Goal: Find specific page/section: Find specific page/section

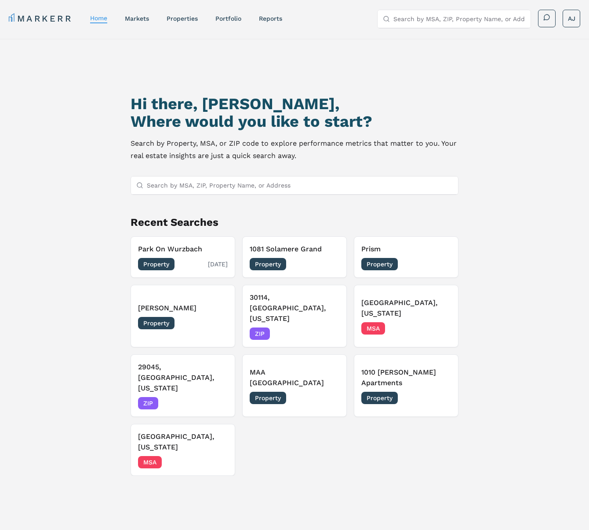
click at [209, 248] on h3 "Park On Wurzbach" at bounding box center [183, 249] width 90 height 11
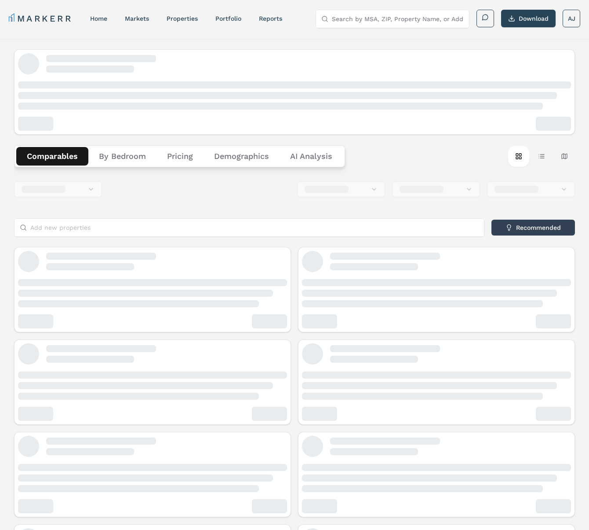
scroll to position [0, 0]
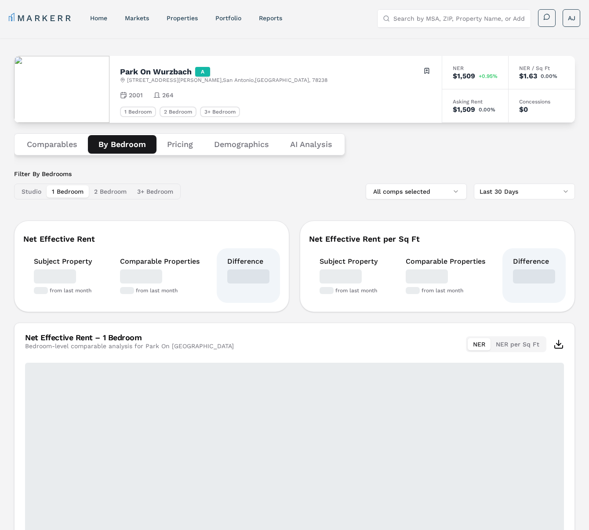
click at [127, 147] on button "By Bedroom" at bounding box center [122, 144] width 69 height 18
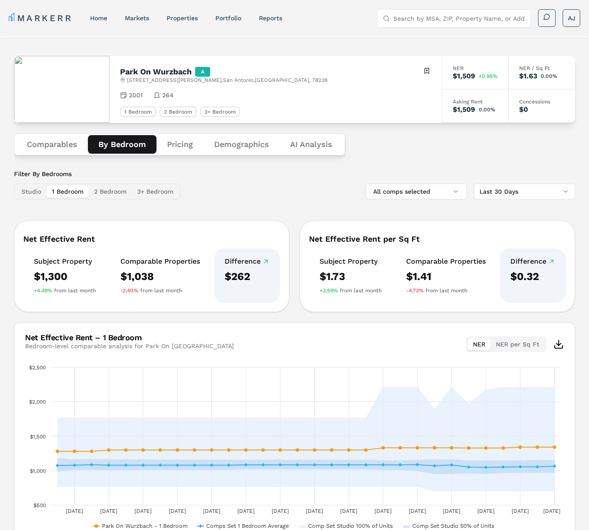
click at [107, 193] on button "2 Bedroom" at bounding box center [110, 191] width 43 height 12
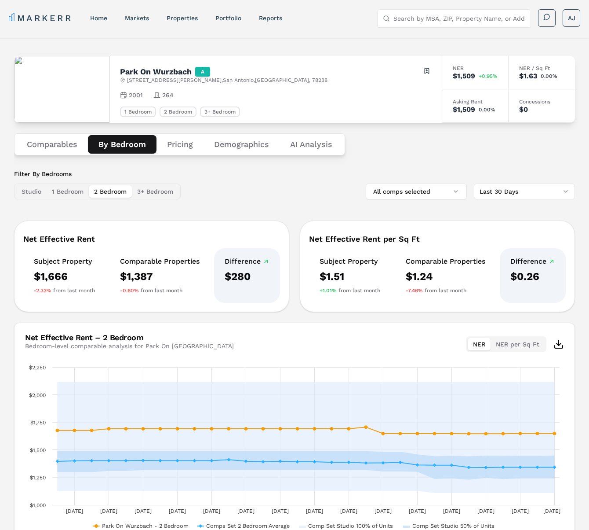
click at [69, 190] on button "1 Bedroom" at bounding box center [68, 191] width 42 height 12
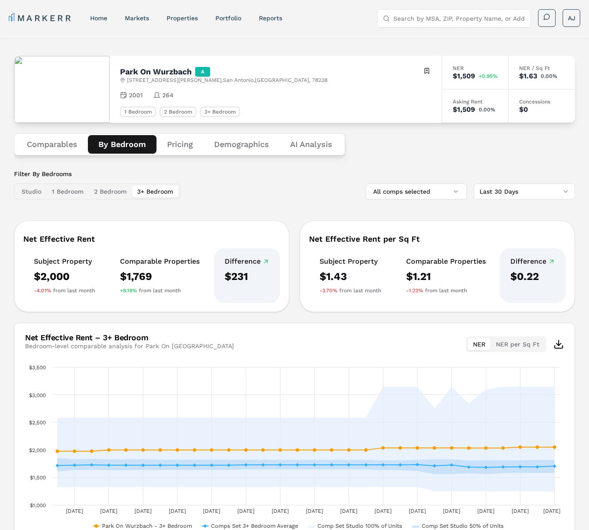
click at [162, 194] on button "3+ Bedroom" at bounding box center [155, 191] width 47 height 12
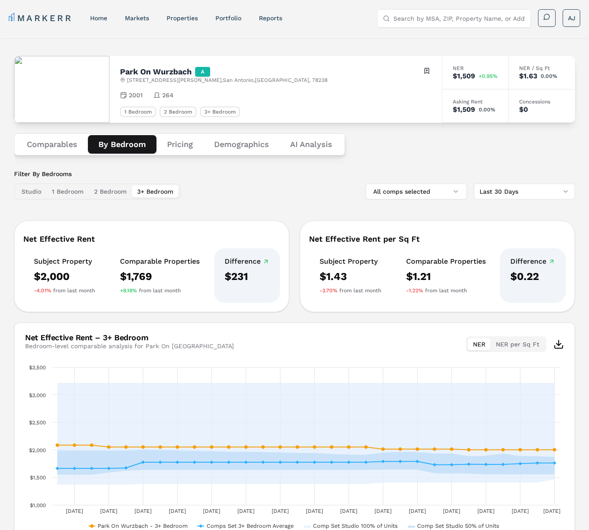
click at [100, 192] on button "2 Bedroom" at bounding box center [110, 191] width 43 height 12
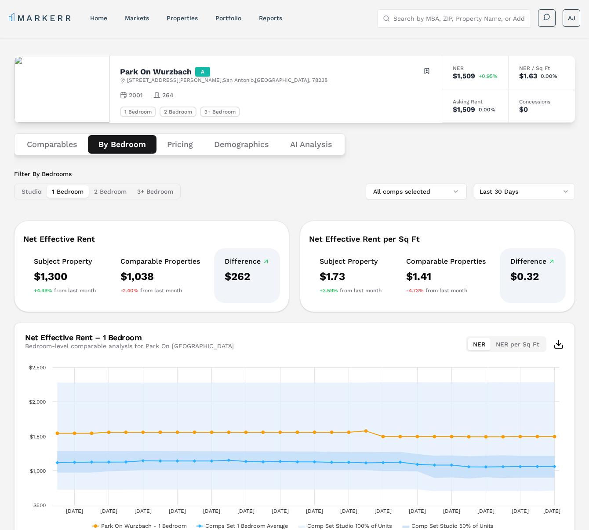
click at [59, 191] on button "1 Bedroom" at bounding box center [68, 191] width 42 height 12
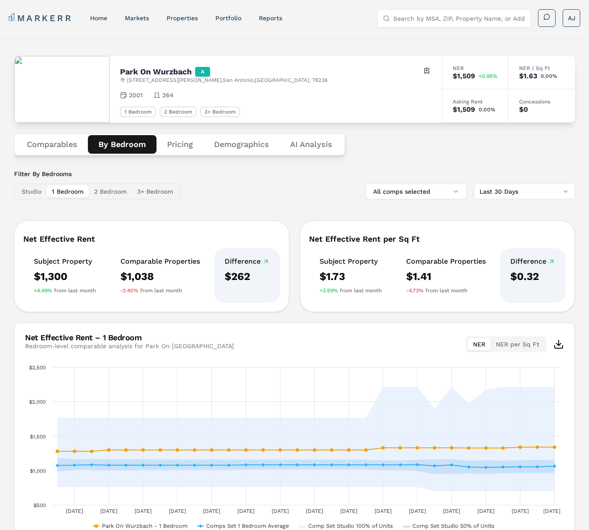
drag, startPoint x: 205, startPoint y: 176, endPoint x: 233, endPoint y: 172, distance: 27.5
click at [209, 176] on div "Filter By Bedrooms Studio 1 Bedroom 2 Bedroom 3+ Bedroom All comps selected Las…" at bounding box center [294, 184] width 561 height 30
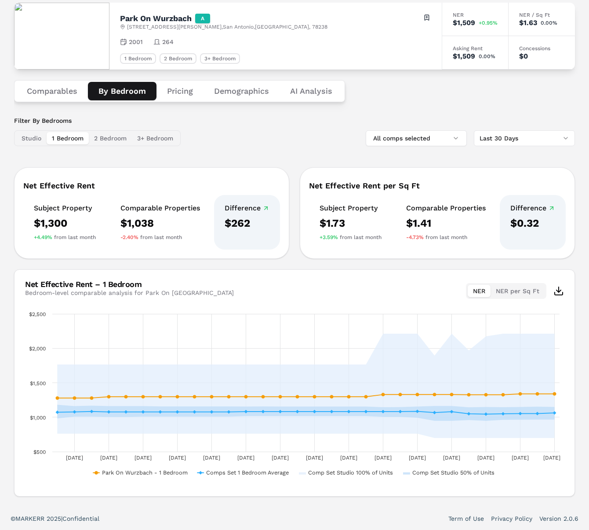
scroll to position [54, 0]
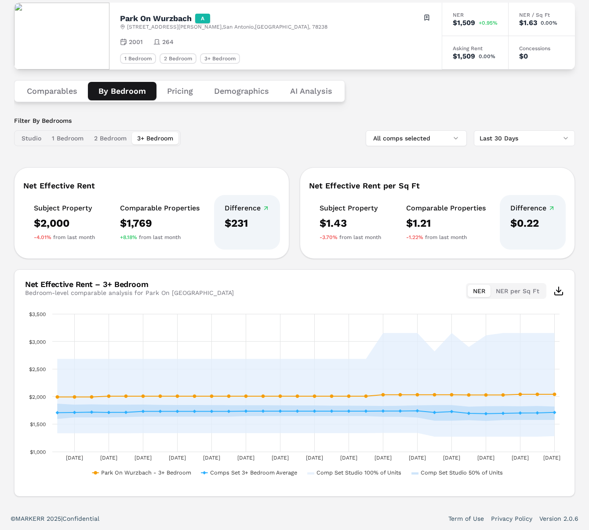
click at [161, 129] on div "Filter By Bedrooms Studio 1 Bedroom 2 Bedroom 3+ Bedroom" at bounding box center [97, 131] width 167 height 30
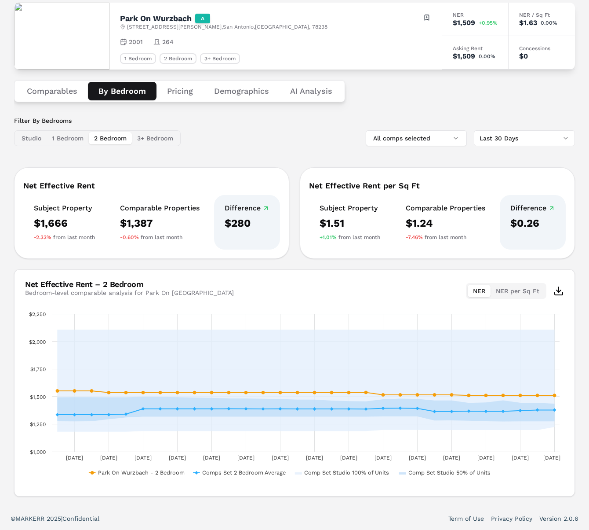
drag, startPoint x: 102, startPoint y: 137, endPoint x: 111, endPoint y: 138, distance: 9.3
click at [104, 137] on button "2 Bedroom" at bounding box center [110, 138] width 43 height 12
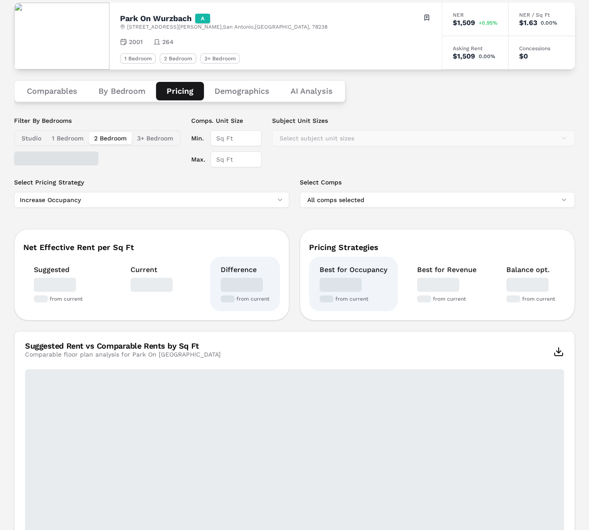
click at [177, 95] on button "Pricing" at bounding box center [180, 91] width 48 height 18
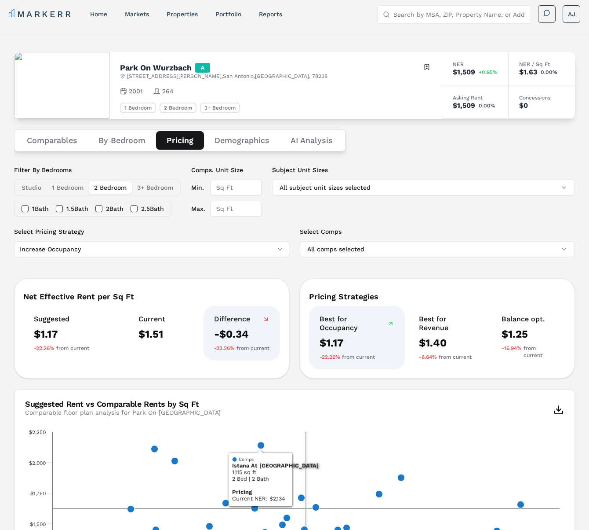
scroll to position [0, 0]
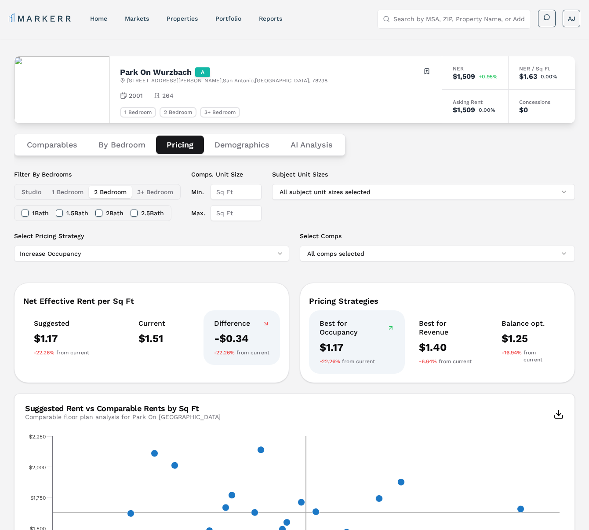
click at [237, 146] on button "Demographics" at bounding box center [242, 144] width 76 height 18
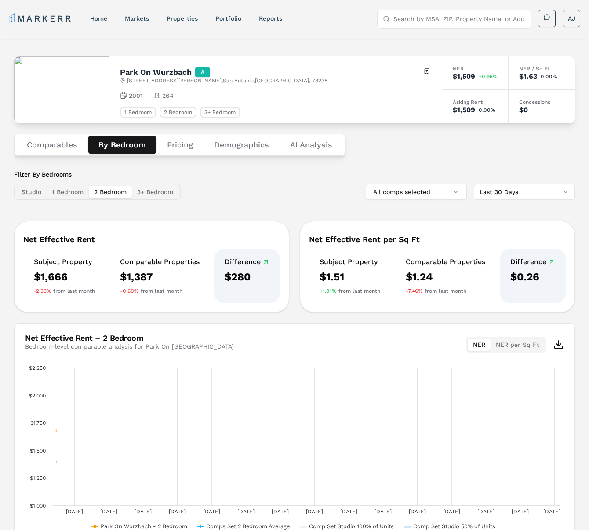
click at [123, 146] on button "By Bedroom" at bounding box center [122, 144] width 69 height 18
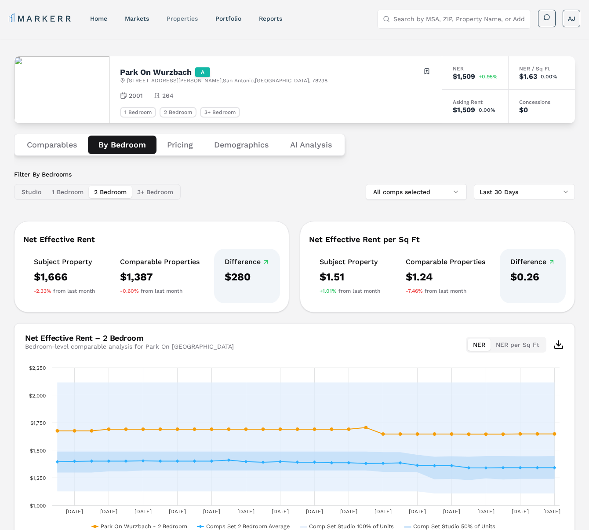
click at [174, 18] on link "properties" at bounding box center [182, 18] width 31 height 7
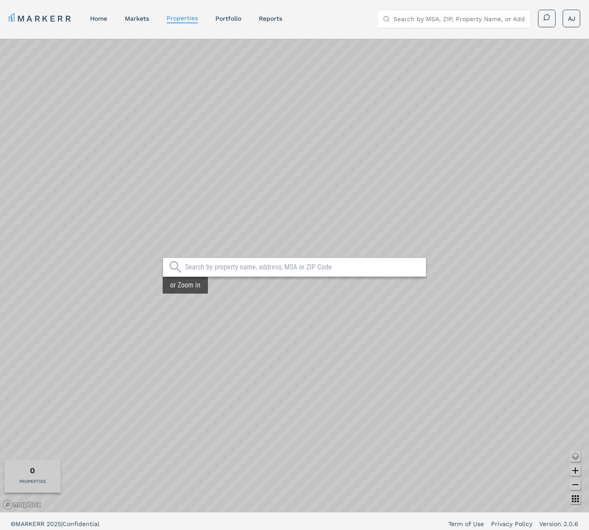
click at [116, 22] on nav "MARKERR home markets properties Portfolio reports" at bounding box center [146, 18] width 274 height 12
click at [132, 17] on link "markets" at bounding box center [137, 18] width 24 height 7
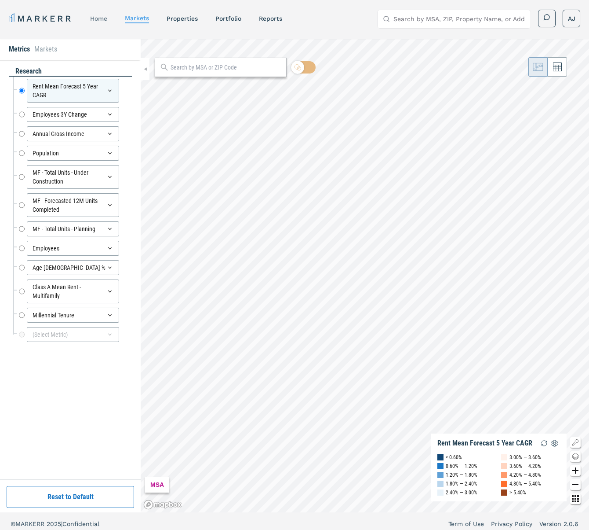
click at [104, 19] on link "home" at bounding box center [98, 18] width 17 height 7
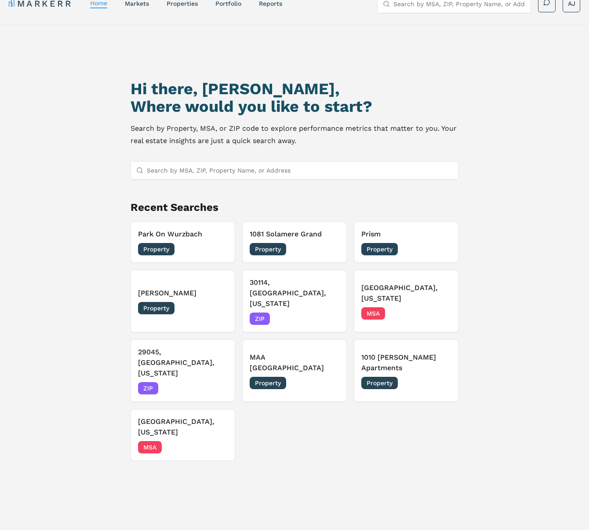
scroll to position [45, 0]
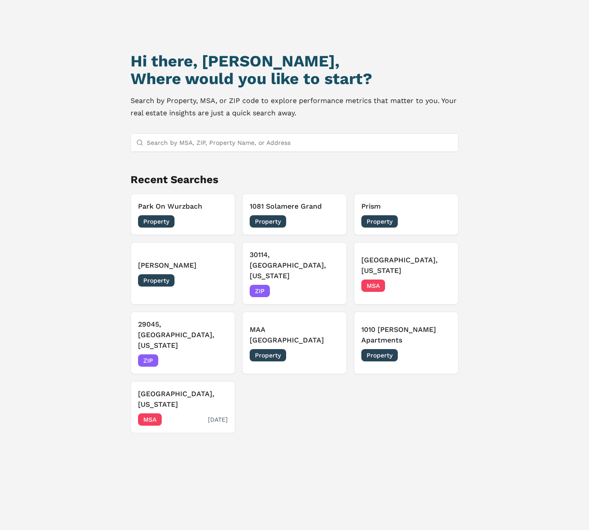
click at [203, 388] on h3 "[GEOGRAPHIC_DATA], [US_STATE]" at bounding box center [183, 398] width 90 height 21
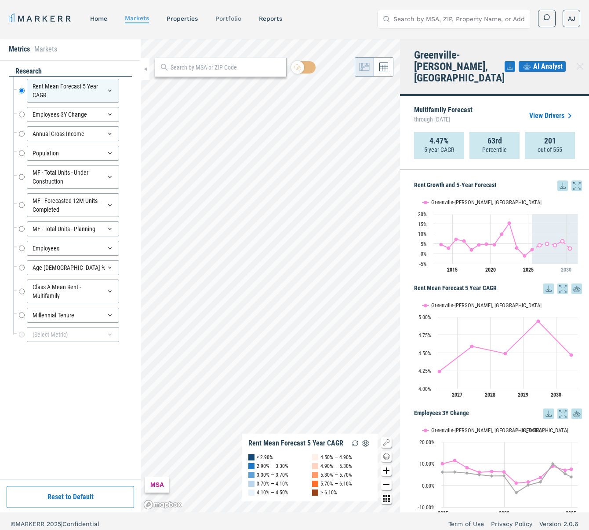
click at [229, 18] on link "Portfolio" at bounding box center [229, 18] width 26 height 7
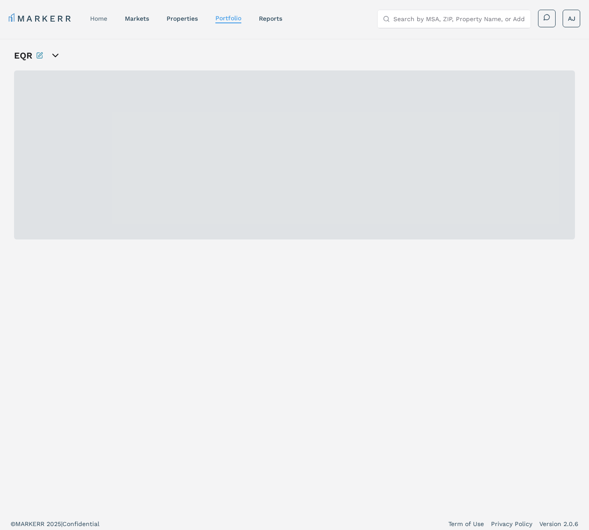
click at [102, 17] on link "home" at bounding box center [98, 18] width 17 height 7
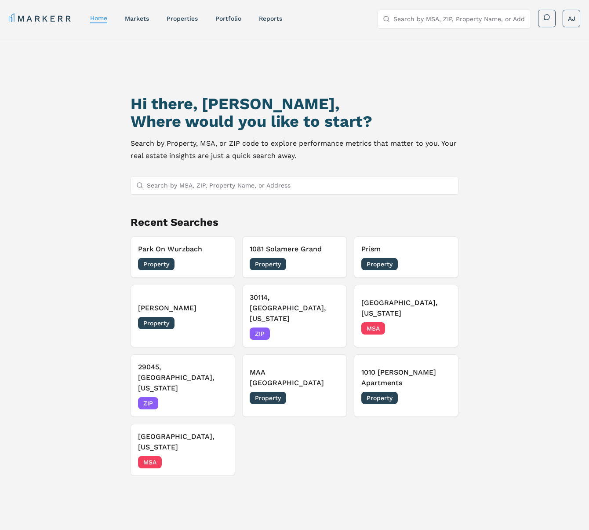
click at [428, 20] on input "Search by MSA, ZIP, Property Name, or Address" at bounding box center [460, 19] width 132 height 18
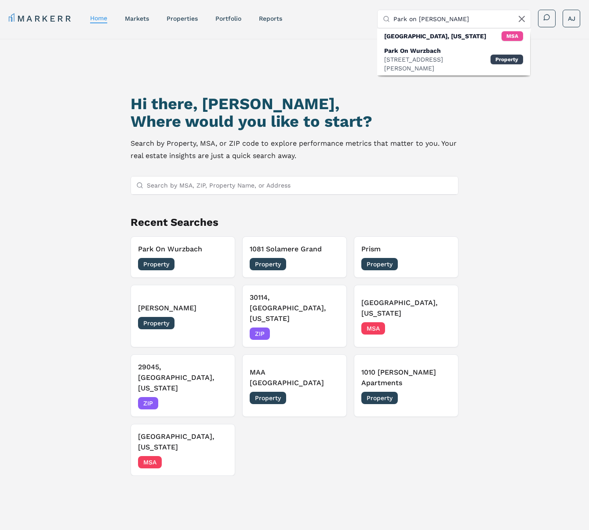
type input "Park on [PERSON_NAME]"
drag, startPoint x: 223, startPoint y: 122, endPoint x: 334, endPoint y: 98, distance: 114.0
click at [224, 122] on h2 "Where would you like to start?" at bounding box center [295, 122] width 328 height 18
click at [524, 18] on icon at bounding box center [522, 19] width 11 height 11
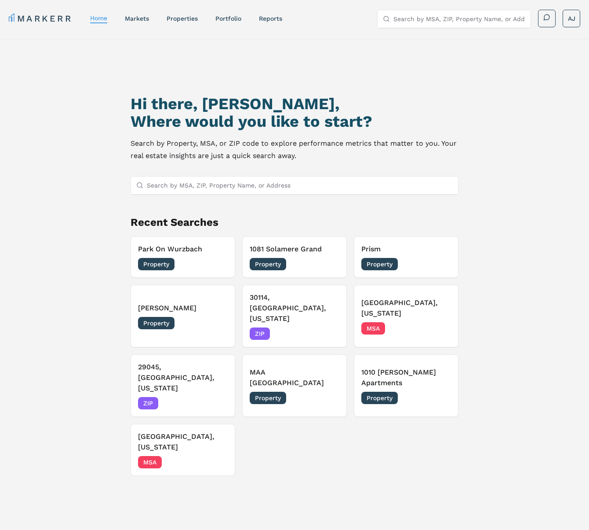
click at [187, 126] on h2 "Where would you like to start?" at bounding box center [295, 122] width 328 height 18
click at [443, 82] on div "Hi there, [PERSON_NAME], Where would you like to start? Search by Property, MSA…" at bounding box center [294, 318] width 413 height 530
